Goal: Task Accomplishment & Management: Manage account settings

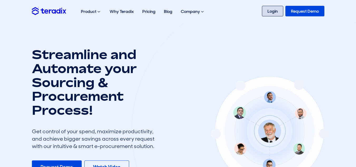
click at [272, 12] on link "Login" at bounding box center [272, 11] width 21 height 11
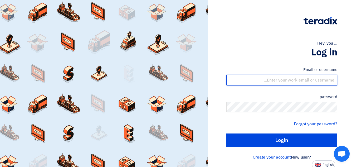
click at [286, 80] on input "text" at bounding box center [282, 80] width 111 height 11
type input "ammar@bw-saudi.com"
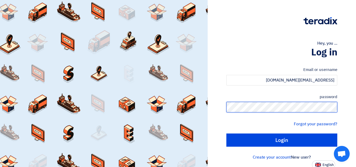
click at [227, 133] on input "Login" at bounding box center [282, 139] width 111 height 13
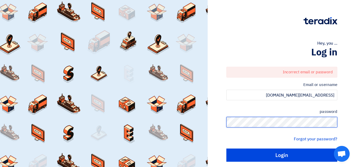
click at [227, 149] on input "Login" at bounding box center [282, 155] width 111 height 13
type input "Sign in"
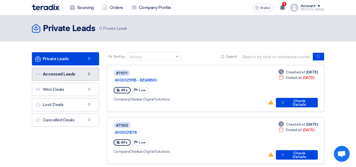
click at [69, 73] on font "Accessed Leads" at bounding box center [59, 73] width 33 height 5
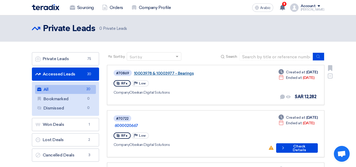
click at [180, 75] on font "10003978 & 10003977 - Bearings" at bounding box center [164, 73] width 60 height 5
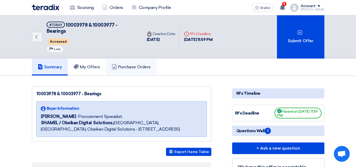
click at [144, 64] on font "Purchase Orders" at bounding box center [134, 66] width 33 height 5
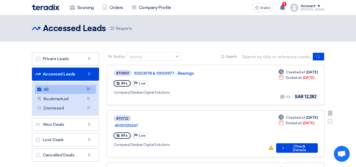
scroll to position [26, 0]
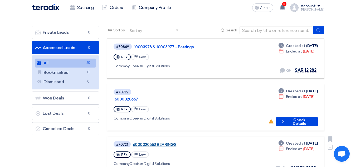
click at [164, 142] on font "6000020653 BEARINGS" at bounding box center [155, 144] width 44 height 5
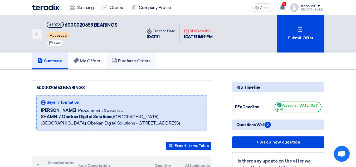
click at [145, 61] on font "Purchase Orders" at bounding box center [134, 60] width 33 height 5
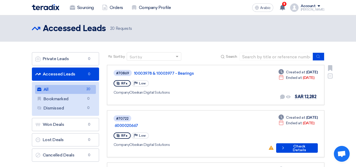
scroll to position [26, 0]
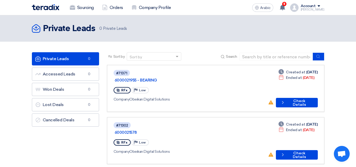
click at [318, 6] on span at bounding box center [319, 6] width 3 height 2
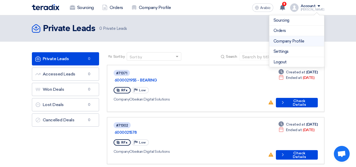
click at [282, 42] on font "Company Profile" at bounding box center [289, 41] width 31 height 5
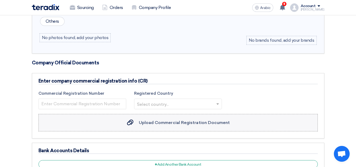
scroll to position [211, 0]
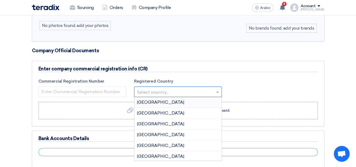
click at [220, 92] on span at bounding box center [218, 92] width 7 height 6
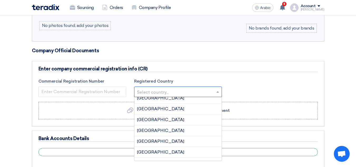
scroll to position [317, 0]
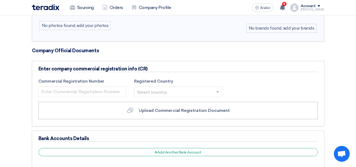
click at [252, 85] on div "Commercial Registration Number Registered Country Select country..." at bounding box center [179, 88] width 288 height 21
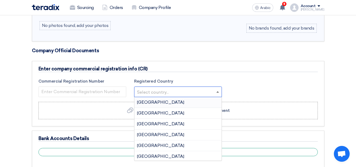
click at [218, 92] on span at bounding box center [218, 91] width 3 height 1
click at [245, 85] on div "Commercial Registration Number Registered Country Select country... Afghanistan…" at bounding box center [179, 88] width 288 height 21
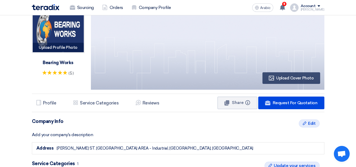
scroll to position [0, 0]
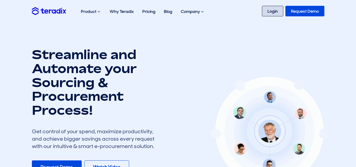
click at [277, 13] on link "Login" at bounding box center [272, 11] width 21 height 11
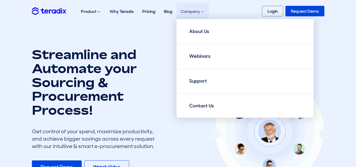
click at [203, 11] on span at bounding box center [202, 11] width 3 height 4
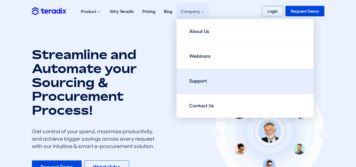
click at [205, 80] on div "Support" at bounding box center [198, 81] width 18 height 7
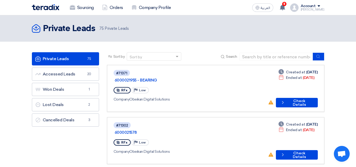
click at [321, 6] on span at bounding box center [319, 6] width 3 height 2
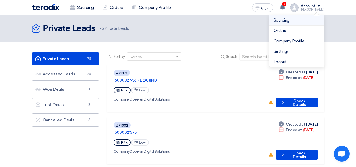
click at [287, 21] on link "Sourcing" at bounding box center [297, 20] width 46 height 6
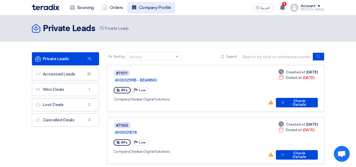
click at [159, 9] on link "Company Profile" at bounding box center [151, 8] width 48 height 12
drag, startPoint x: 347, startPoint y: 0, endPoint x: 61, endPoint y: 143, distance: 319.7
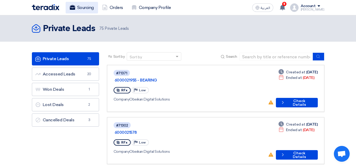
click at [90, 6] on link "Sourcing" at bounding box center [82, 8] width 32 height 12
click at [114, 6] on link "Orders" at bounding box center [112, 8] width 29 height 12
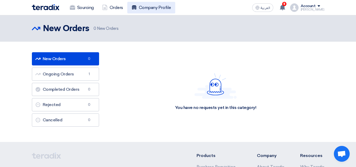
click at [159, 8] on link "Company Profile" at bounding box center [151, 8] width 48 height 12
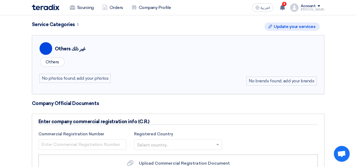
scroll to position [185, 0]
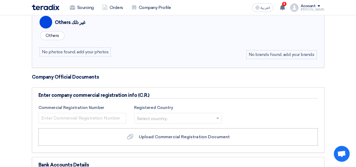
click at [105, 51] on div "No photos found, add your photos" at bounding box center [75, 51] width 71 height 9
click at [84, 53] on div "No photos found, add your photos" at bounding box center [75, 51] width 71 height 9
click at [114, 51] on div "No photos found, add your photos No brands found, add your brands" at bounding box center [179, 53] width 278 height 12
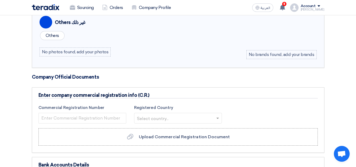
click at [102, 50] on div "No photos found, add your photos" at bounding box center [75, 51] width 71 height 9
click at [54, 49] on div "No photos found, add your photos" at bounding box center [75, 51] width 71 height 9
click at [257, 53] on div "No brands found, add your brands" at bounding box center [282, 54] width 70 height 9
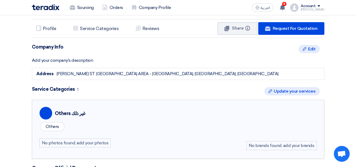
scroll to position [106, 0]
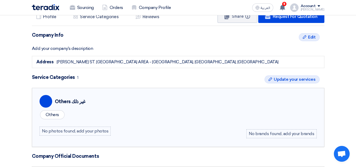
click at [59, 133] on div "No photos found, add your photos" at bounding box center [75, 131] width 71 height 9
click at [87, 132] on div "No photos found, add your photos" at bounding box center [75, 131] width 71 height 9
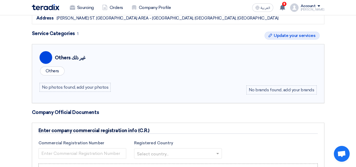
scroll to position [158, 0]
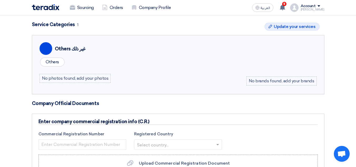
click at [61, 64] on div "Others" at bounding box center [52, 62] width 25 height 9
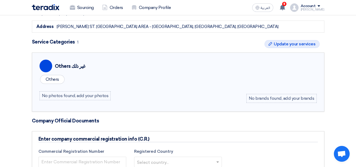
scroll to position [132, 0]
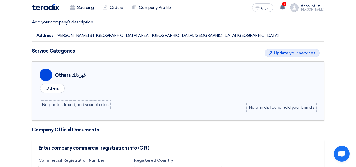
click at [279, 107] on div "No brands found, add your brands" at bounding box center [282, 107] width 70 height 9
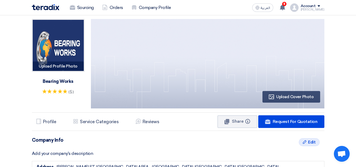
scroll to position [0, 0]
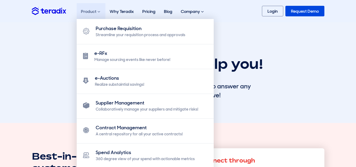
click at [87, 11] on div "Product Purchase Requisition Streamline your requisition process and approvals …" at bounding box center [91, 11] width 29 height 17
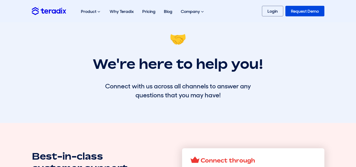
click at [44, 62] on div "🤝 We're here to help you! Connect with us across all channels to answer any que…" at bounding box center [178, 65] width 301 height 69
click at [271, 10] on link "Login" at bounding box center [272, 11] width 21 height 11
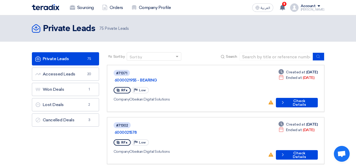
click at [321, 7] on span at bounding box center [319, 6] width 3 height 2
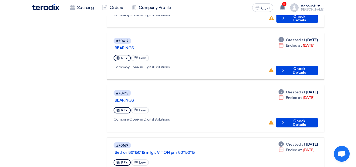
scroll to position [127, 0]
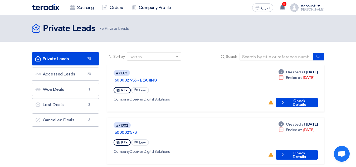
click at [228, 97] on div "Company Obeikan Digital Solutions" at bounding box center [189, 100] width 150 height 6
click at [323, 4] on div "Account" at bounding box center [313, 6] width 24 height 4
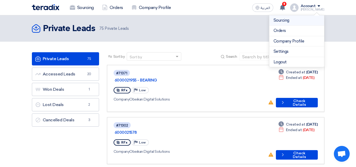
click at [279, 20] on link "Sourcing" at bounding box center [297, 20] width 46 height 6
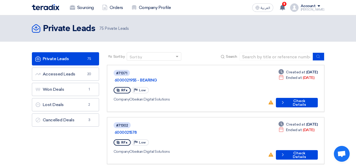
click at [228, 30] on div "Private Leads Private Leads 75 Private Leads" at bounding box center [178, 28] width 293 height 11
click at [89, 9] on link "Sourcing" at bounding box center [82, 8] width 32 height 12
click at [116, 8] on link "Orders" at bounding box center [112, 8] width 29 height 12
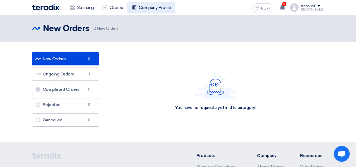
click at [141, 8] on link "Company Profile" at bounding box center [151, 8] width 48 height 12
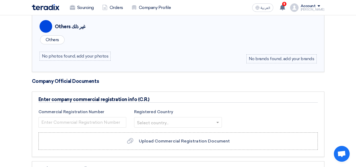
scroll to position [185, 0]
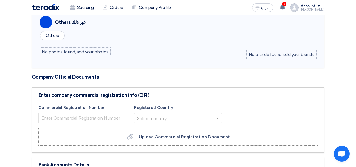
click at [102, 54] on div "No photos found, add your photos" at bounding box center [75, 51] width 71 height 9
click at [123, 40] on div "Others" at bounding box center [179, 35] width 278 height 11
click at [273, 57] on div "No brands found, add your brands" at bounding box center [282, 54] width 70 height 9
click at [70, 36] on div "Others" at bounding box center [179, 35] width 278 height 11
